Goal: Task Accomplishment & Management: Complete application form

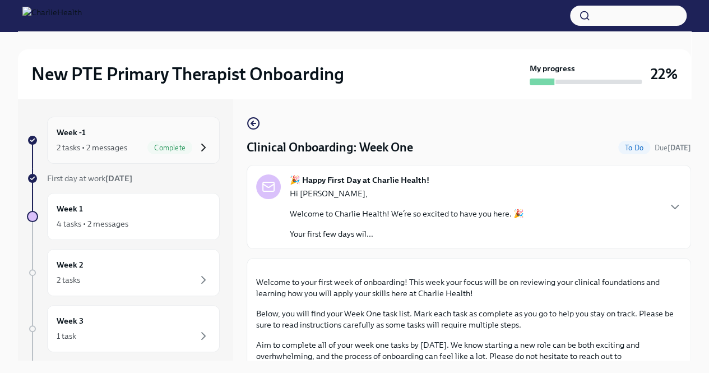
click at [197, 142] on icon "button" at bounding box center [203, 147] width 13 height 13
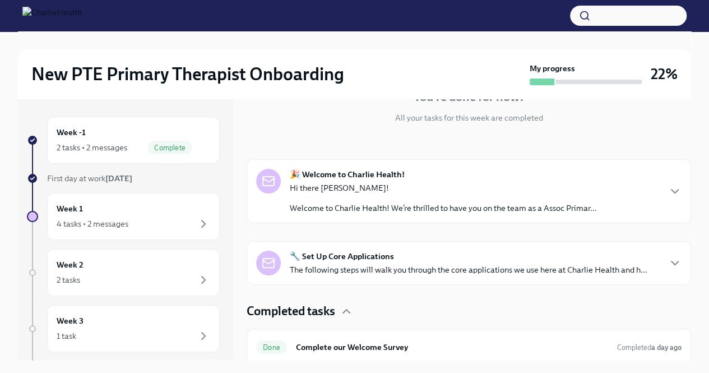
scroll to position [152, 0]
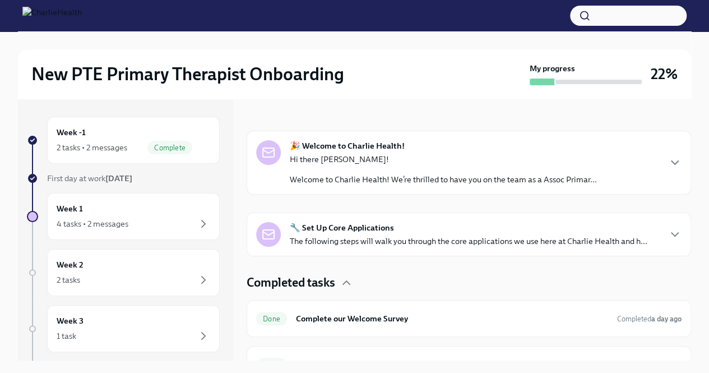
click at [650, 163] on div "🎉 Welcome to Charlie Health! Hi there Tiara! Welcome to Charlie Health! We’re t…" at bounding box center [468, 162] width 425 height 45
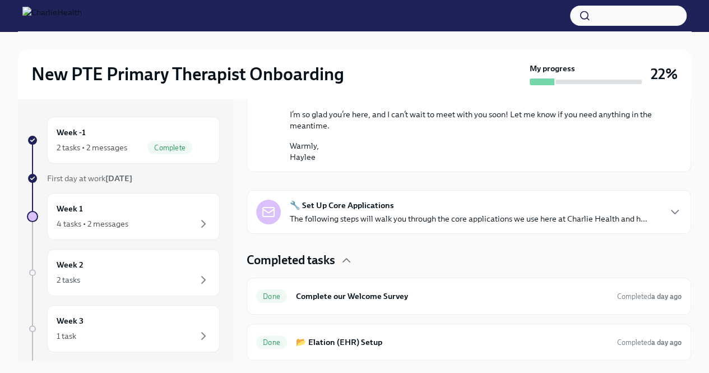
scroll to position [759, 0]
click at [424, 217] on p "The following steps will walk you through the core applications we use here at …" at bounding box center [469, 218] width 358 height 11
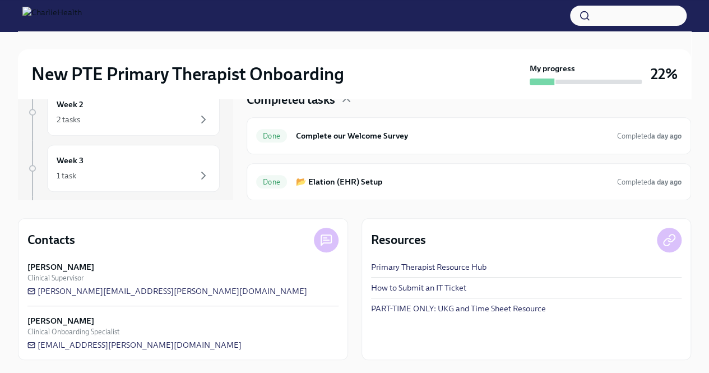
scroll to position [0, 0]
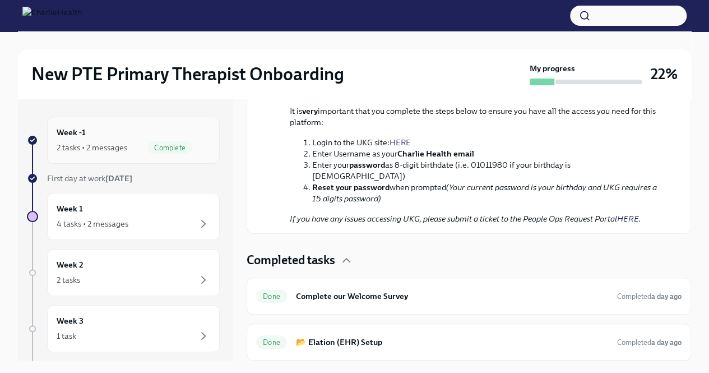
click at [147, 141] on div "Complete" at bounding box center [169, 147] width 45 height 13
click at [168, 139] on div "Week -1 2 tasks • 2 messages Complete" at bounding box center [134, 140] width 154 height 28
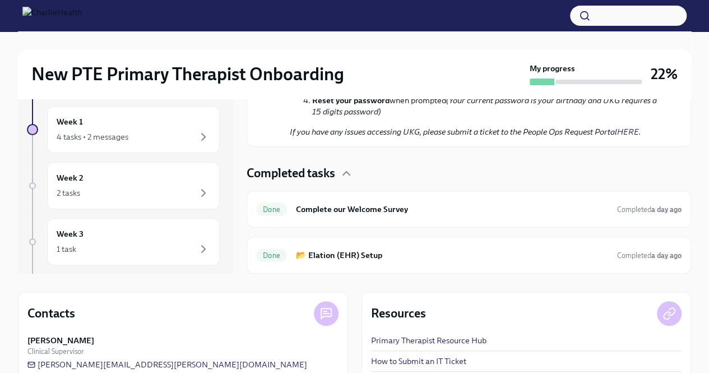
scroll to position [56, 0]
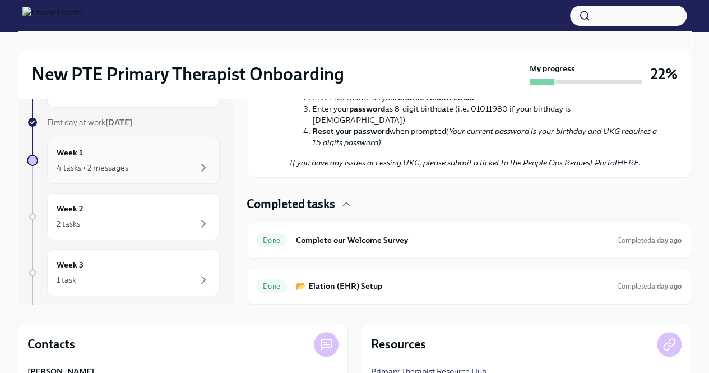
click at [162, 168] on div "4 tasks • 2 messages" at bounding box center [134, 167] width 154 height 13
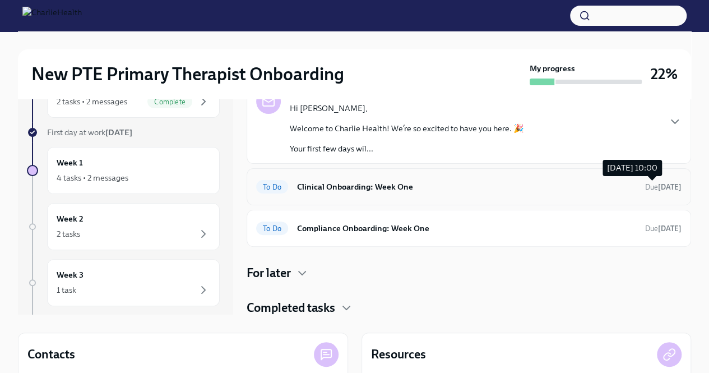
click at [658, 188] on strong "[DATE]" at bounding box center [670, 187] width 24 height 8
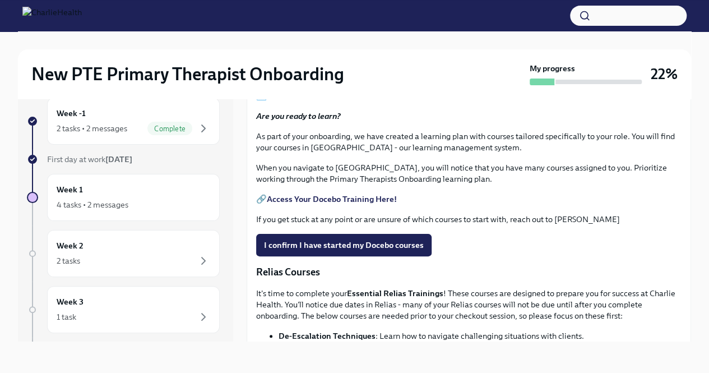
scroll to position [412, 0]
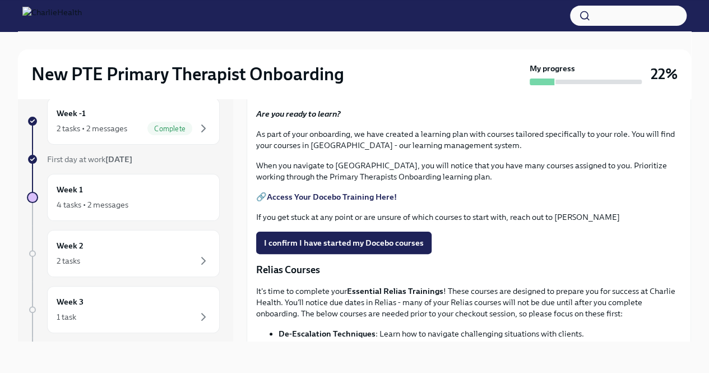
click at [368, 62] on span "Upload HIPAA Certification" at bounding box center [320, 55] width 113 height 11
click at [0, 0] on input "Upload HIPAA Certification" at bounding box center [0, 0] width 0 height 0
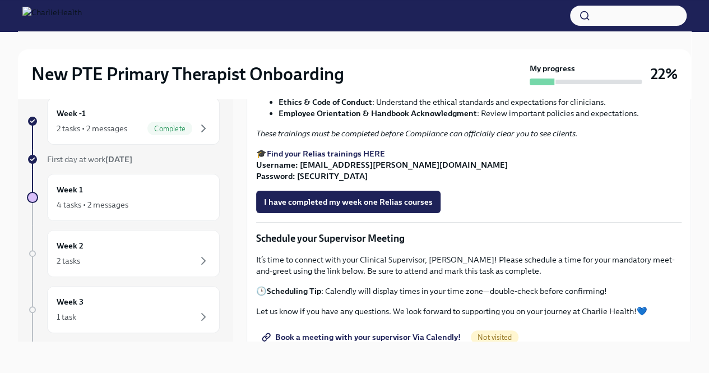
scroll to position [661, 0]
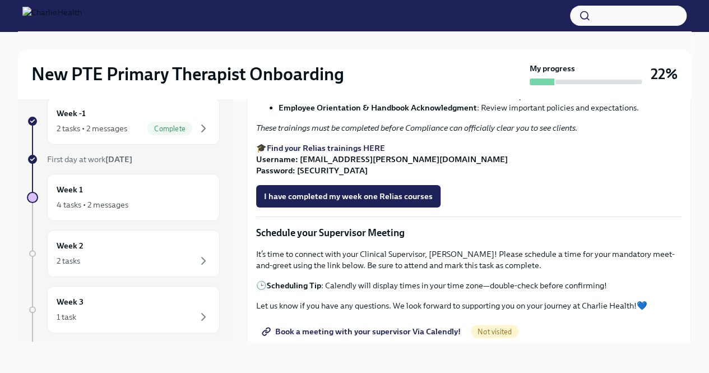
click at [361, 153] on strong "Find your Relias trainings HERE" at bounding box center [326, 148] width 118 height 10
